Goal: Register for event/course

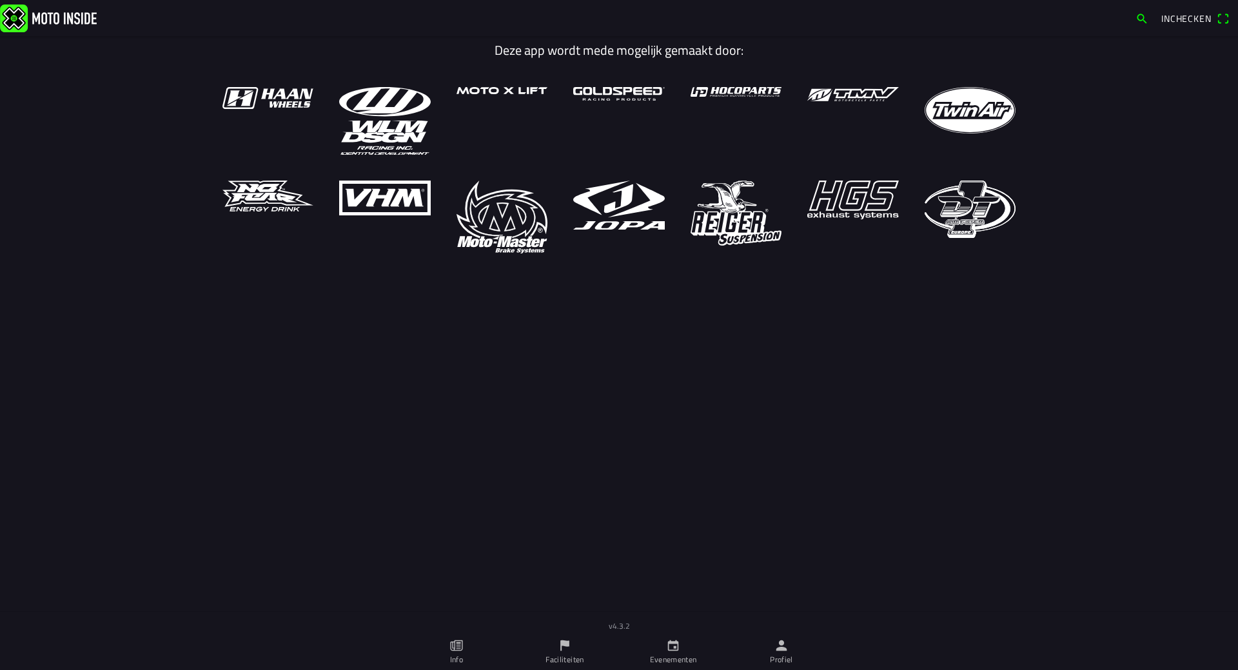
click at [668, 650] on icon "calendar" at bounding box center [673, 645] width 11 height 11
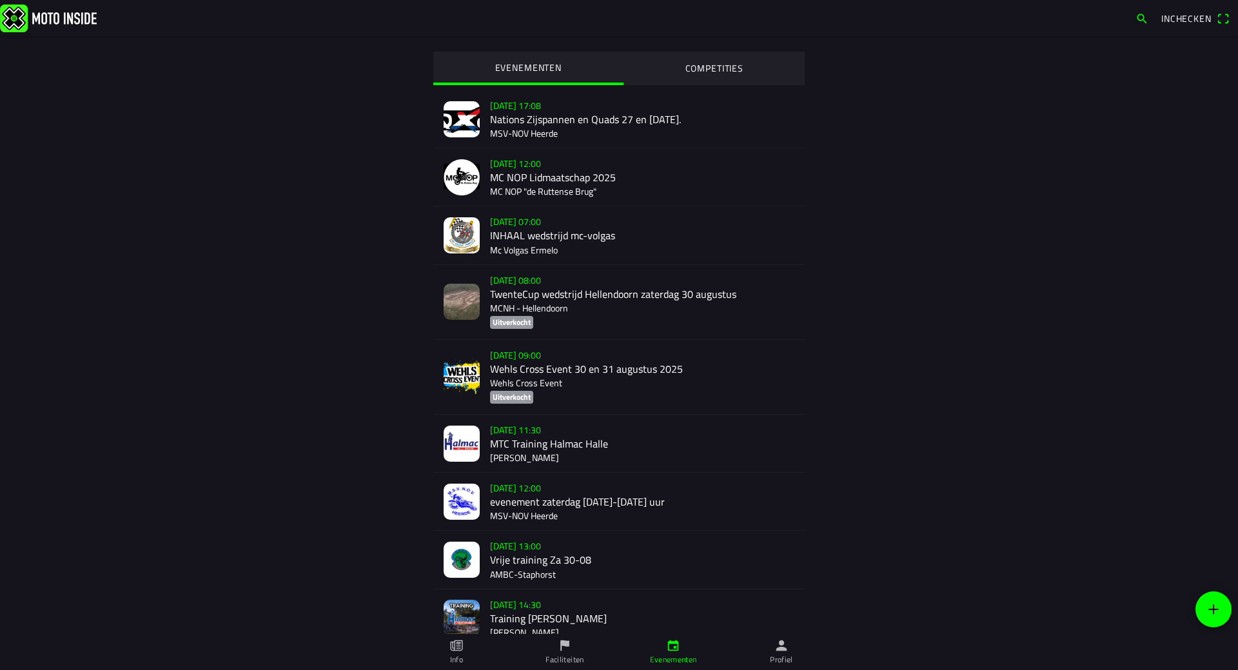
click at [511, 443] on div "[DATE] 11:30 MTC Training Halmac [GEOGRAPHIC_DATA]" at bounding box center [642, 443] width 304 height 57
click at [524, 443] on div "[DATE] 11:30 MTC Training Halmac [GEOGRAPHIC_DATA]" at bounding box center [642, 443] width 304 height 57
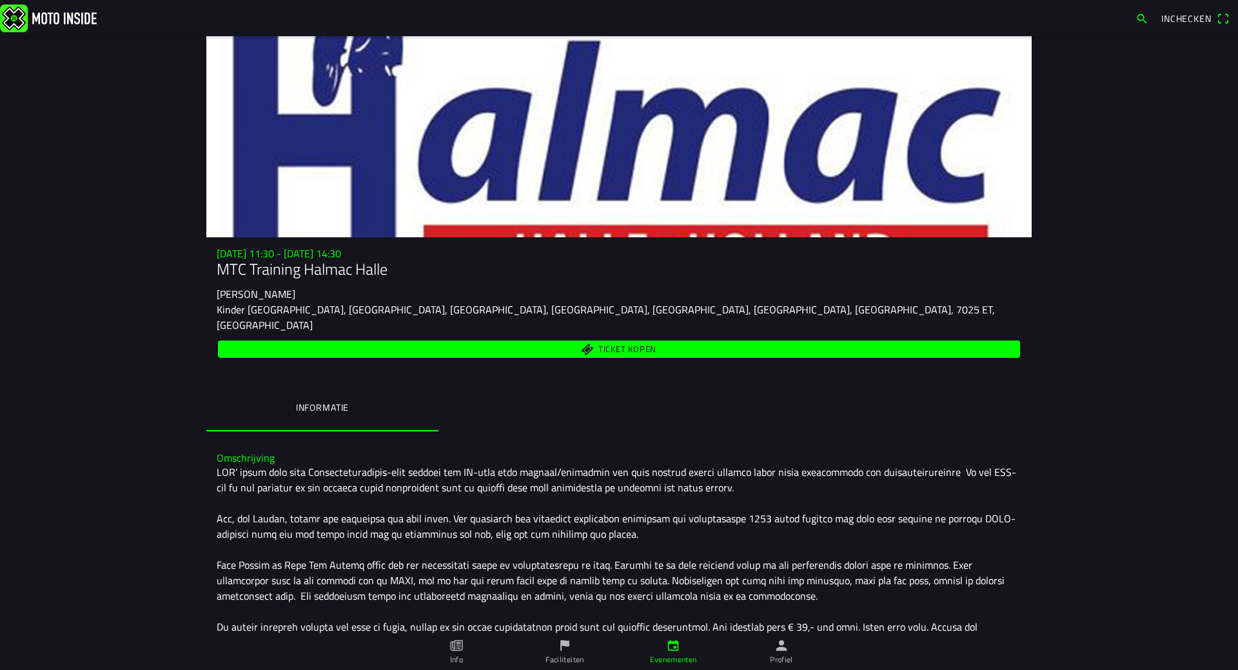
click at [628, 345] on span "Ticket kopen" at bounding box center [628, 349] width 58 height 8
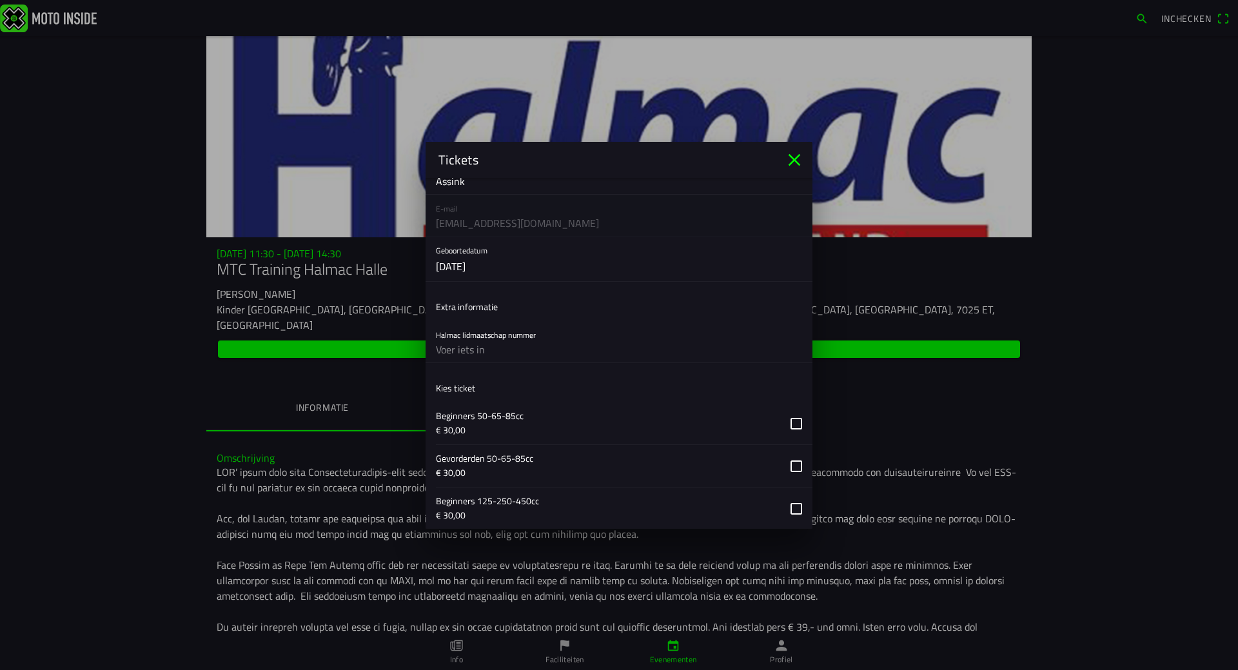
scroll to position [253, 0]
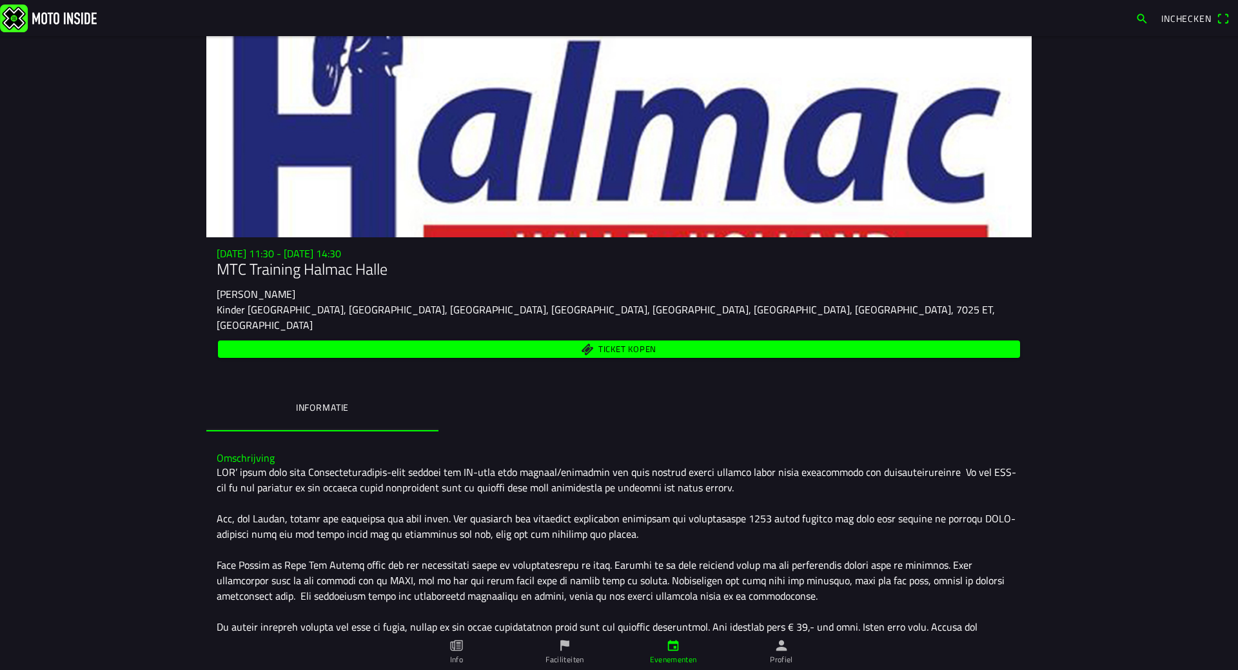
click at [151, 250] on main "[DATE] 11:30 - [DATE] 14:30 MTC Training Halmac Halle Halmac [PERSON_NAME] [GEO…" at bounding box center [619, 353] width 1238 height 634
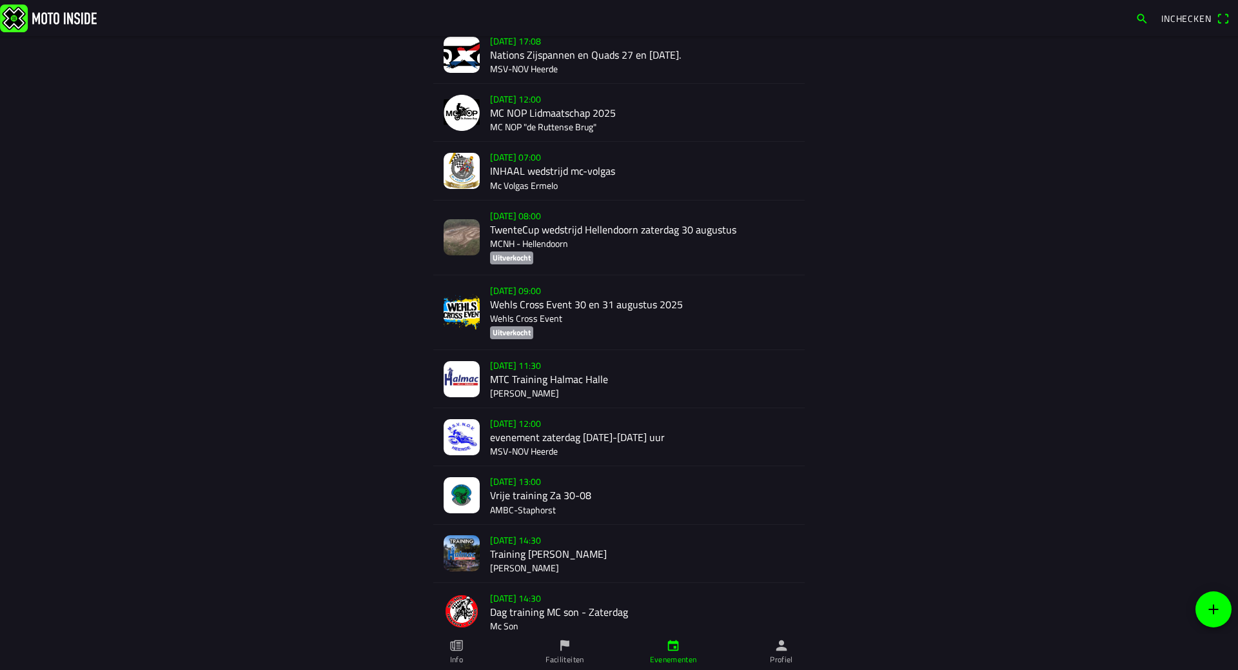
scroll to position [129, 0]
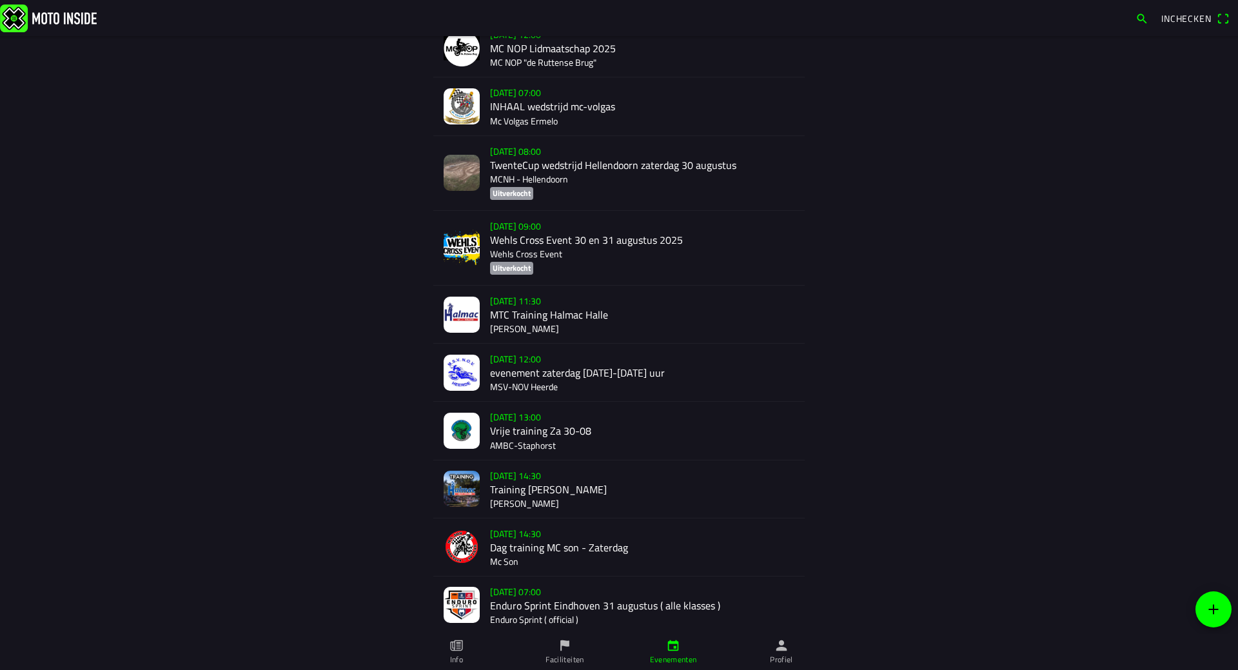
click at [469, 313] on img at bounding box center [462, 315] width 36 height 36
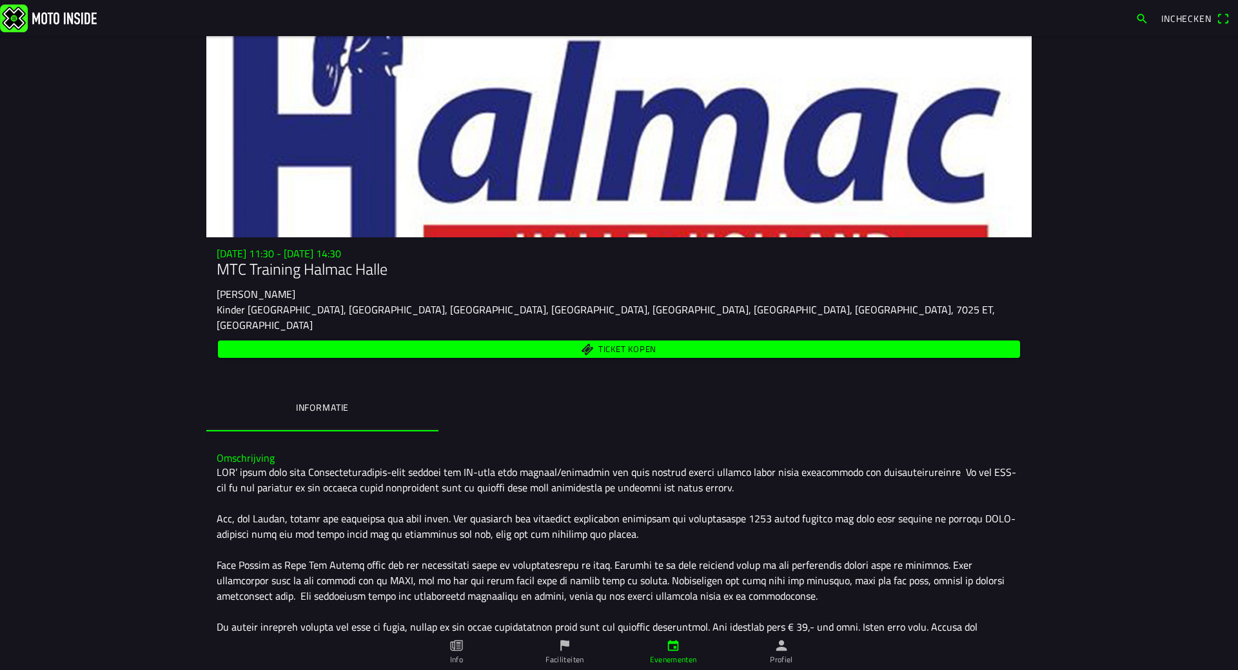
drag, startPoint x: 177, startPoint y: 236, endPoint x: 177, endPoint y: 229, distance: 7.1
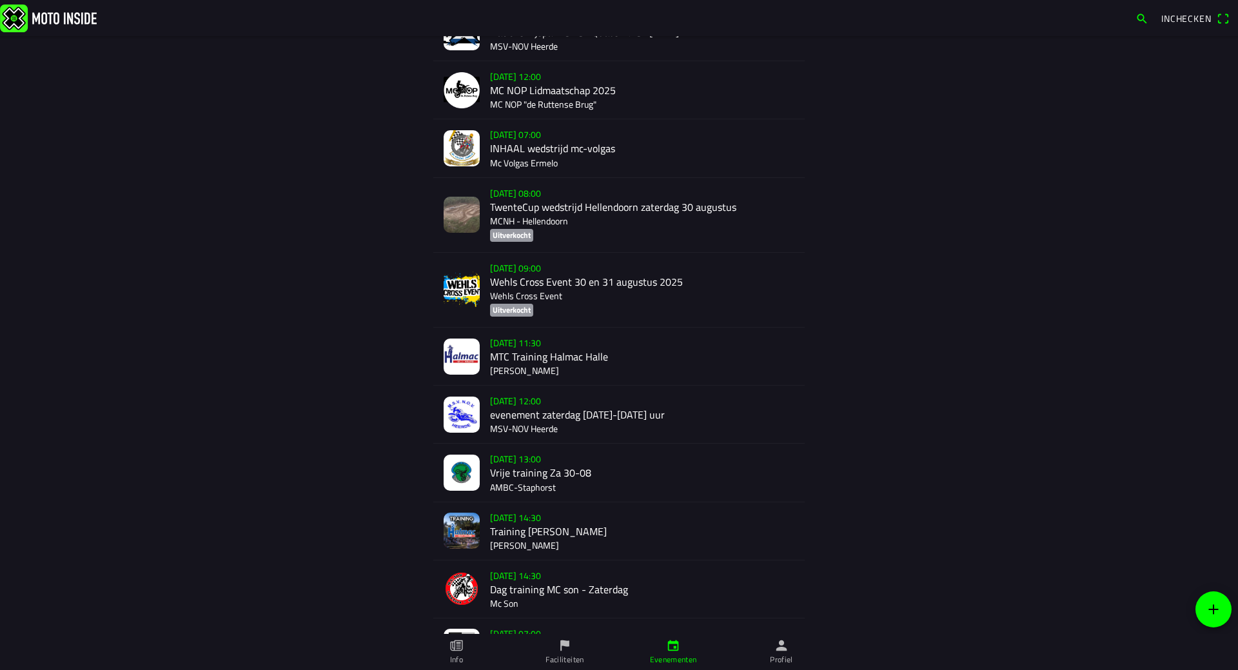
scroll to position [65, 0]
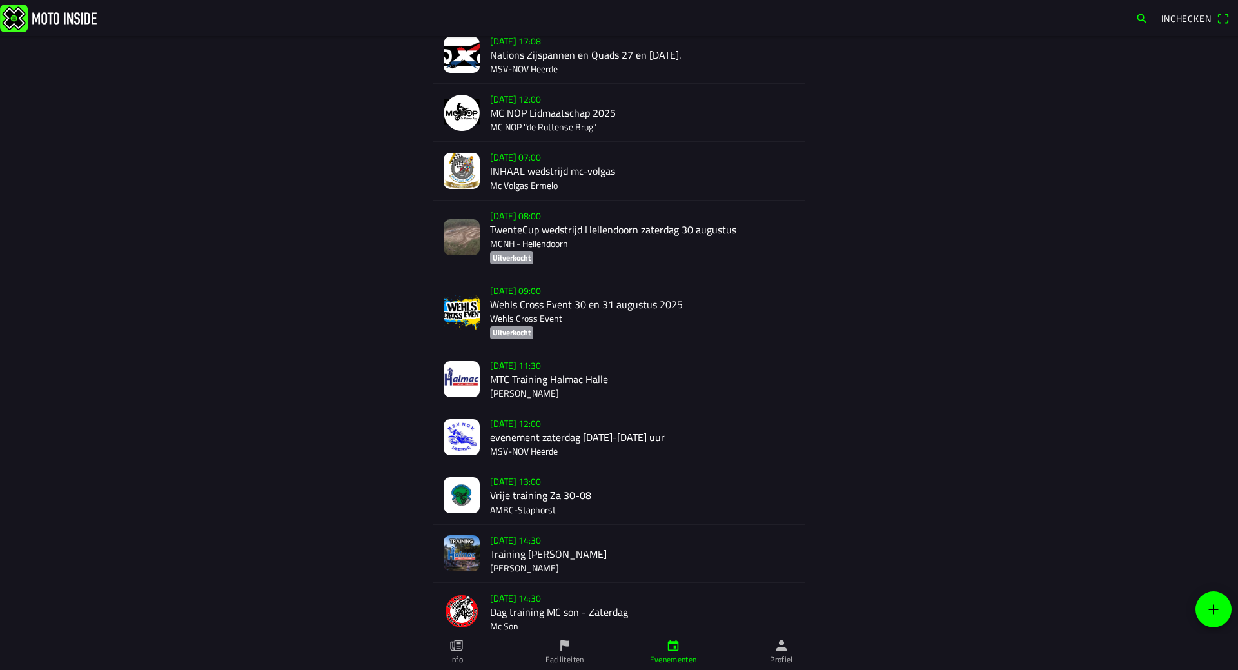
click at [561, 645] on icon "flag" at bounding box center [565, 646] width 14 height 14
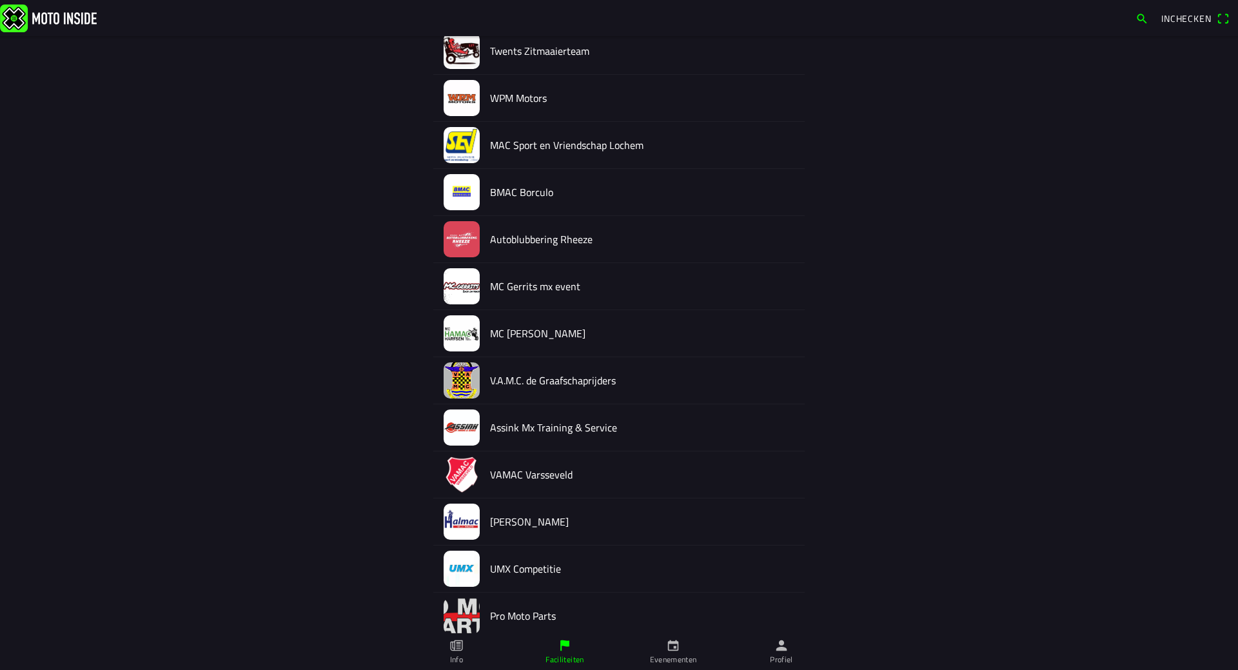
scroll to position [933, 0]
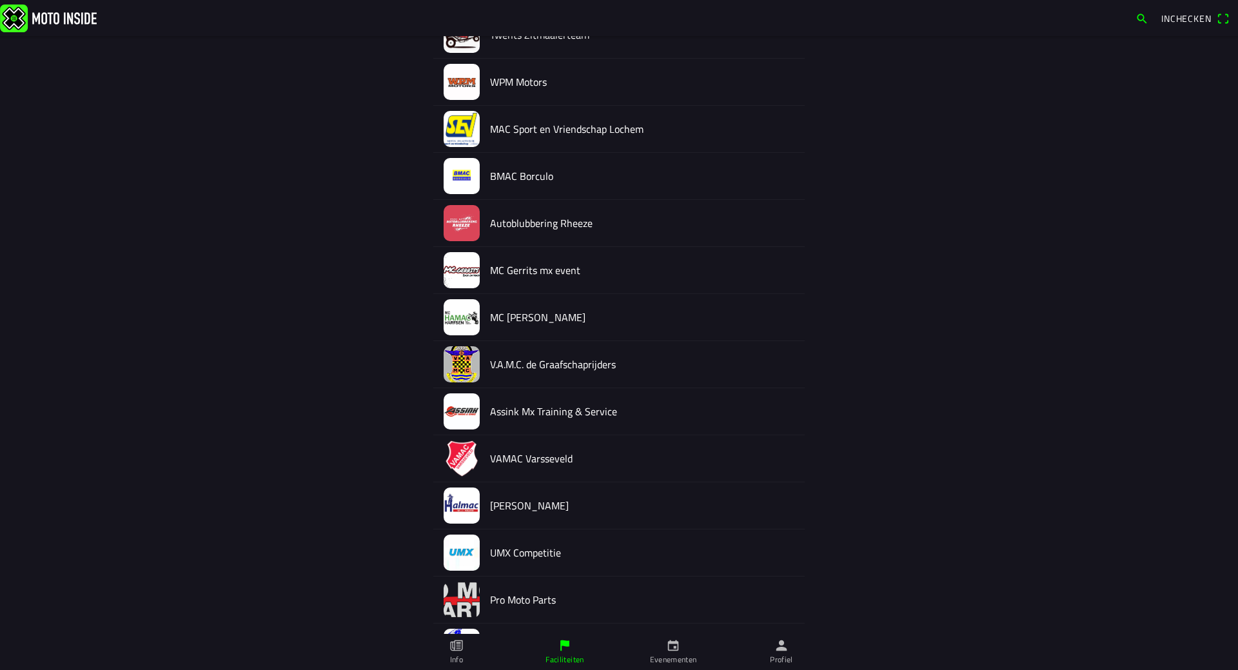
click at [511, 513] on ion-label "[PERSON_NAME]" at bounding box center [642, 506] width 304 height 15
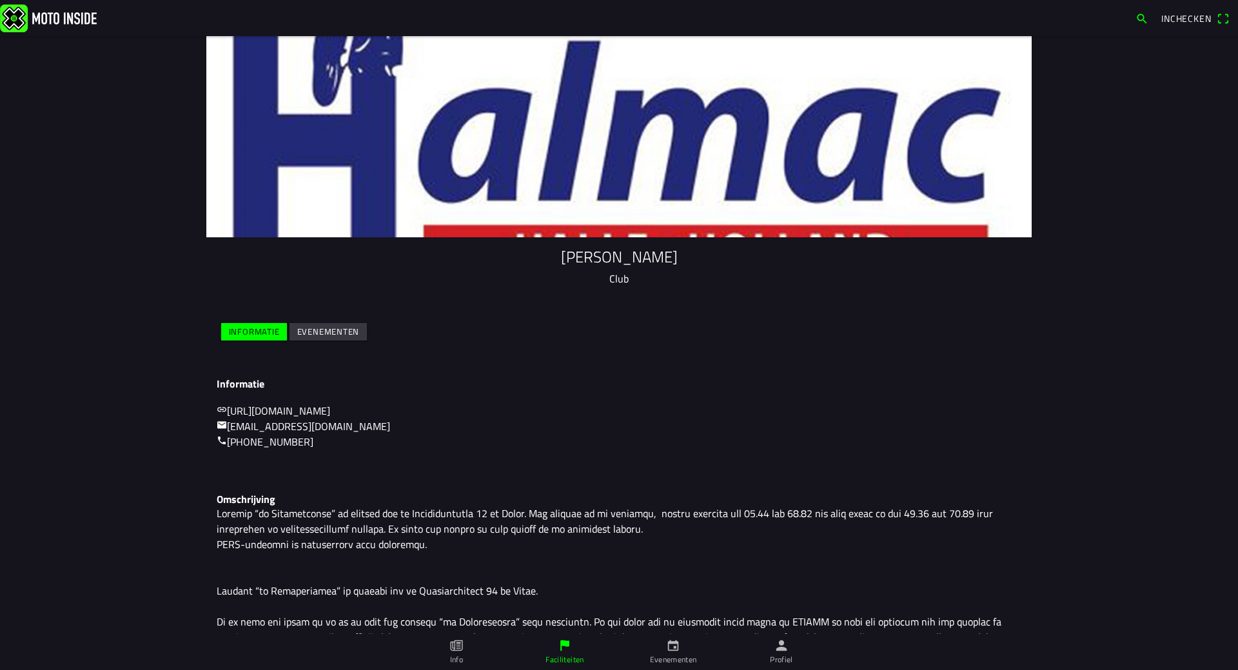
click at [514, 509] on p at bounding box center [619, 614] width 805 height 217
click at [0, 0] on slot "Evenementen" at bounding box center [0, 0] width 0 height 0
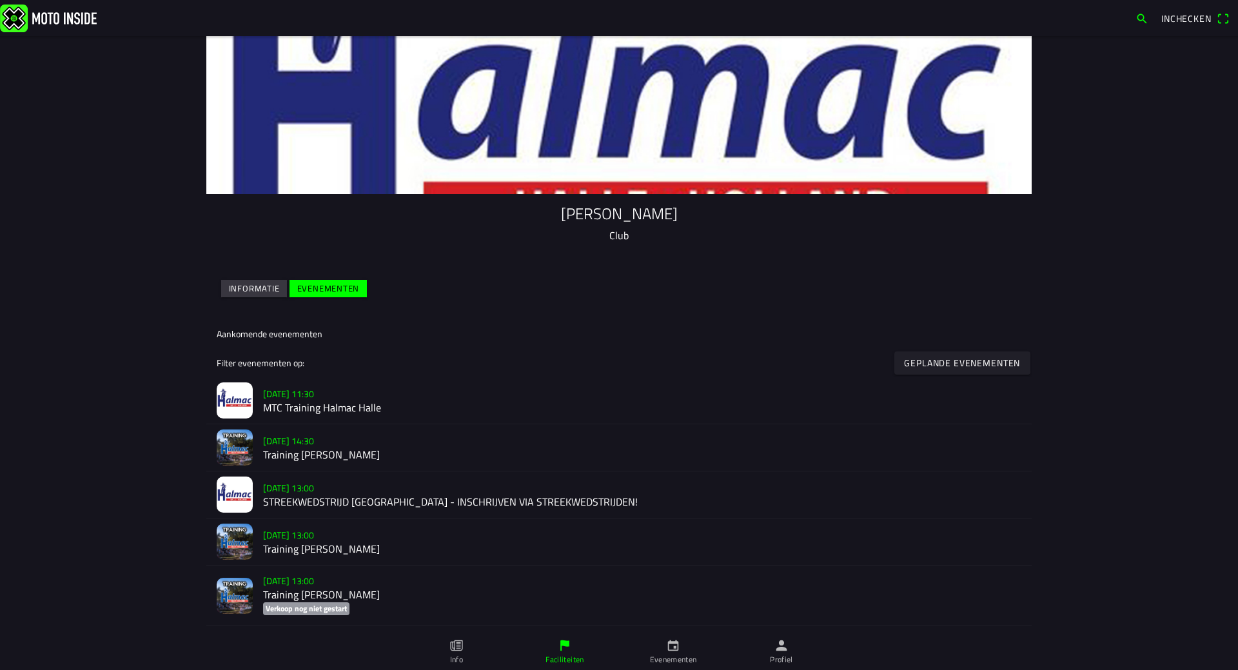
scroll to position [65, 0]
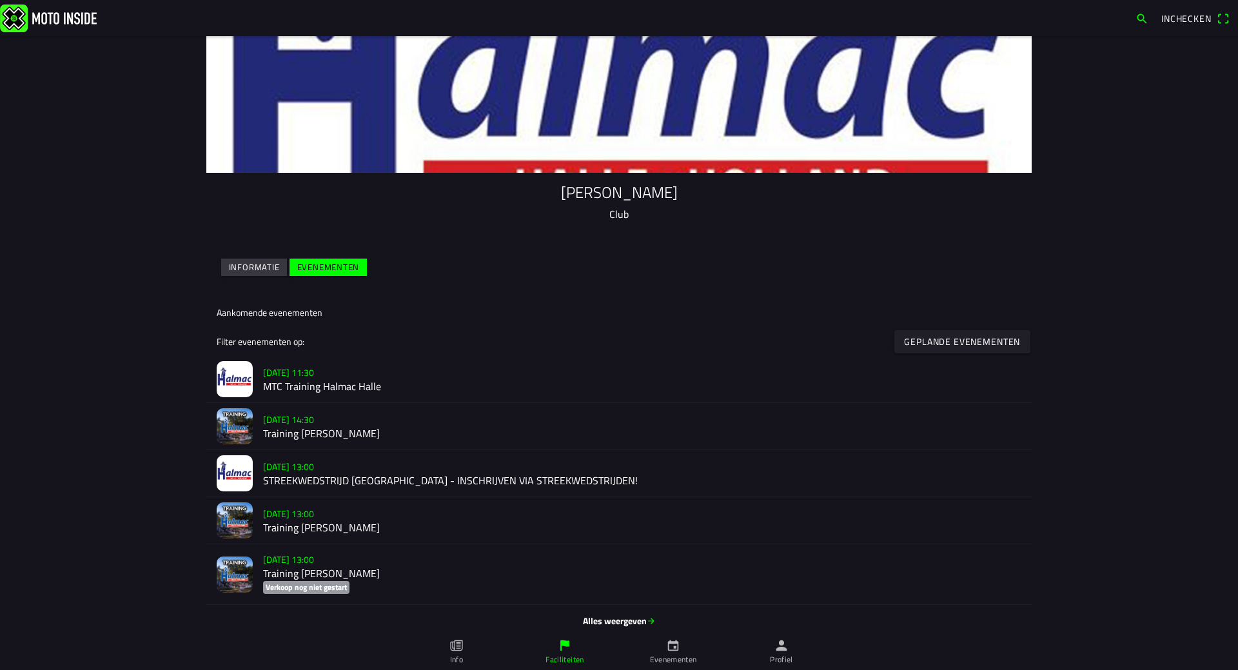
click at [328, 433] on h2 "Training [PERSON_NAME]" at bounding box center [642, 434] width 759 height 12
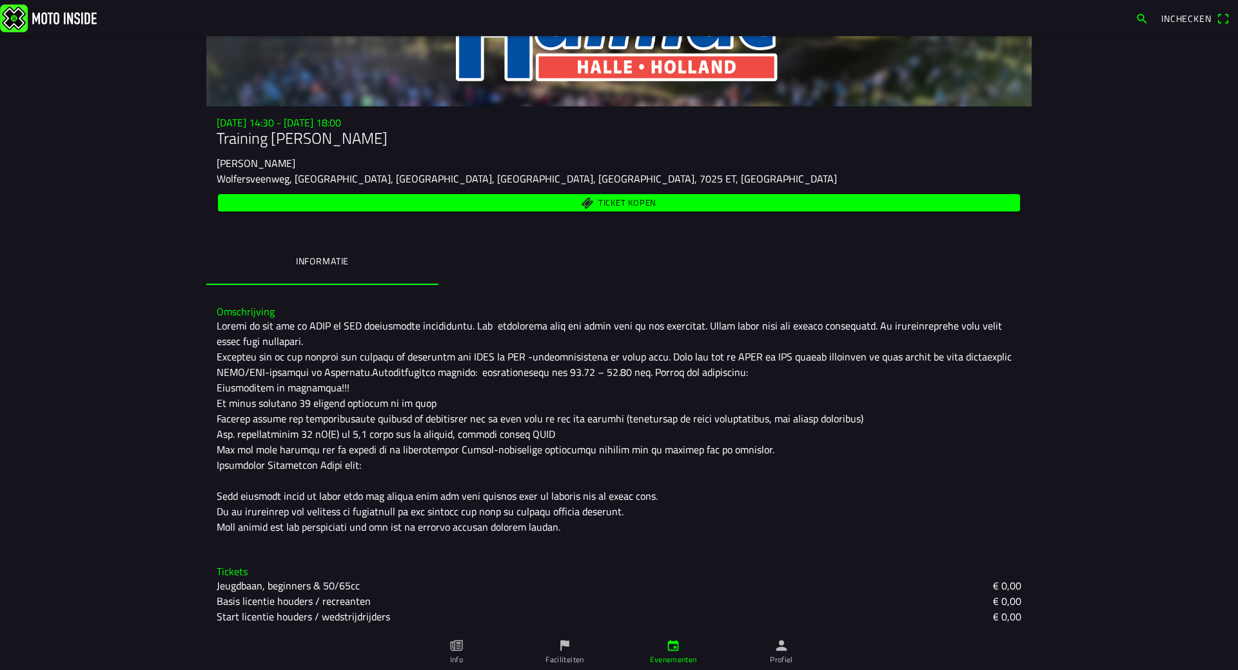
scroll to position [132, 0]
click at [669, 379] on div at bounding box center [619, 425] width 805 height 217
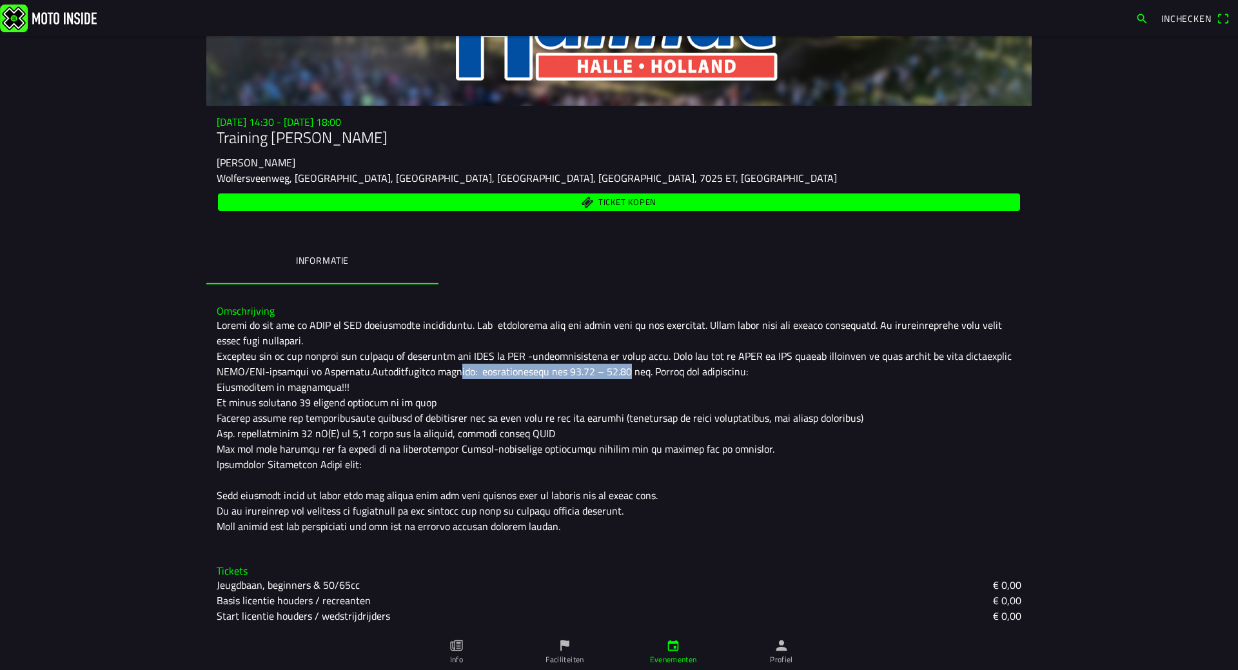
drag, startPoint x: 437, startPoint y: 372, endPoint x: 608, endPoint y: 376, distance: 171.0
click at [608, 376] on div at bounding box center [619, 425] width 805 height 217
click at [608, 386] on div at bounding box center [619, 425] width 805 height 217
